Goal: Task Accomplishment & Management: Use online tool/utility

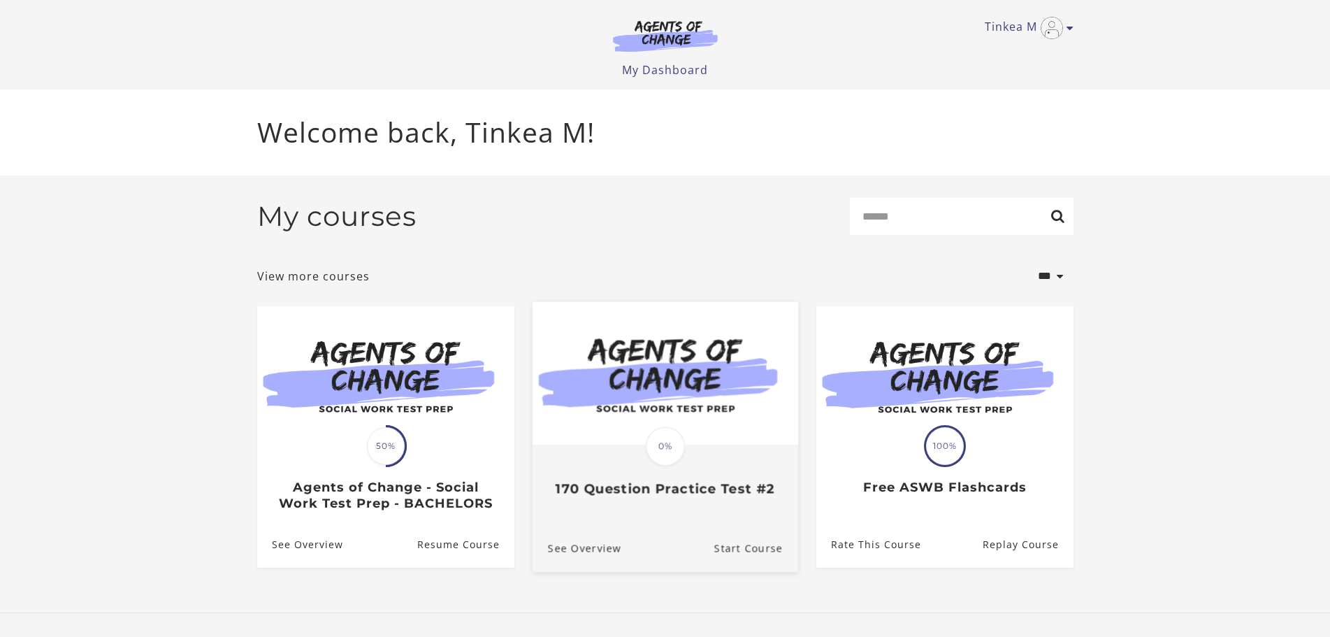
click at [646, 485] on h3 "170 Question Practice Test #2" at bounding box center [664, 489] width 235 height 16
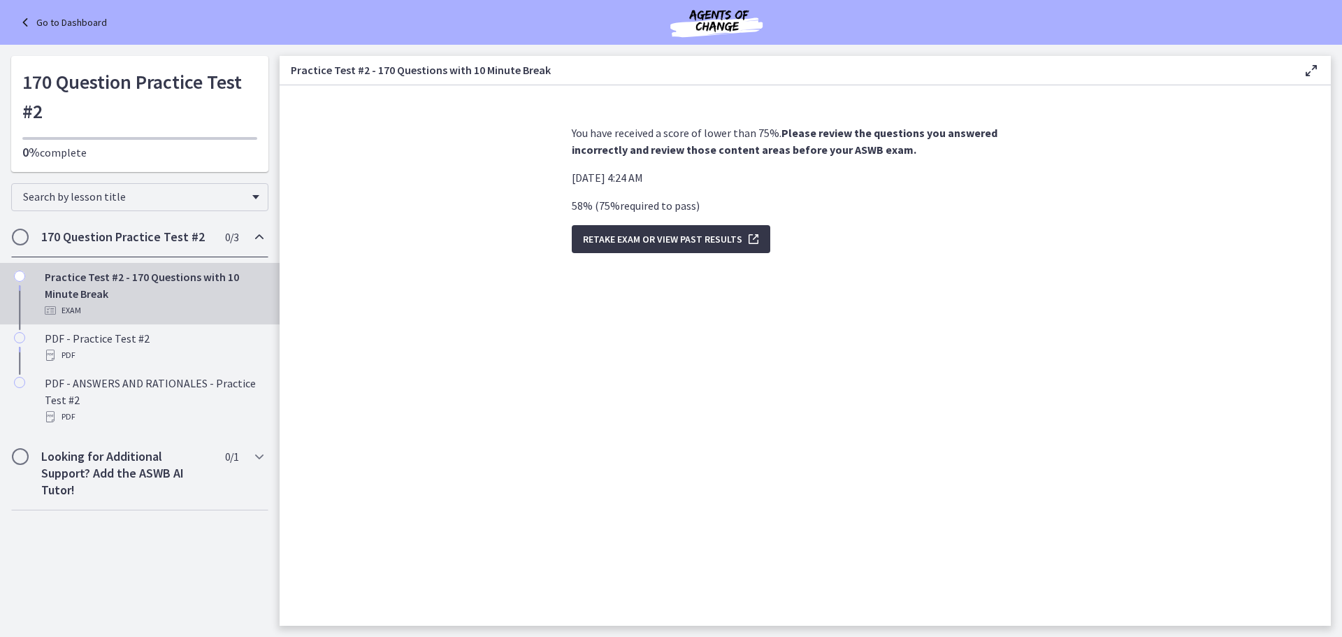
click at [655, 240] on span "Retake Exam OR View Past Results" at bounding box center [662, 239] width 159 height 17
